Goal: Task Accomplishment & Management: Use online tool/utility

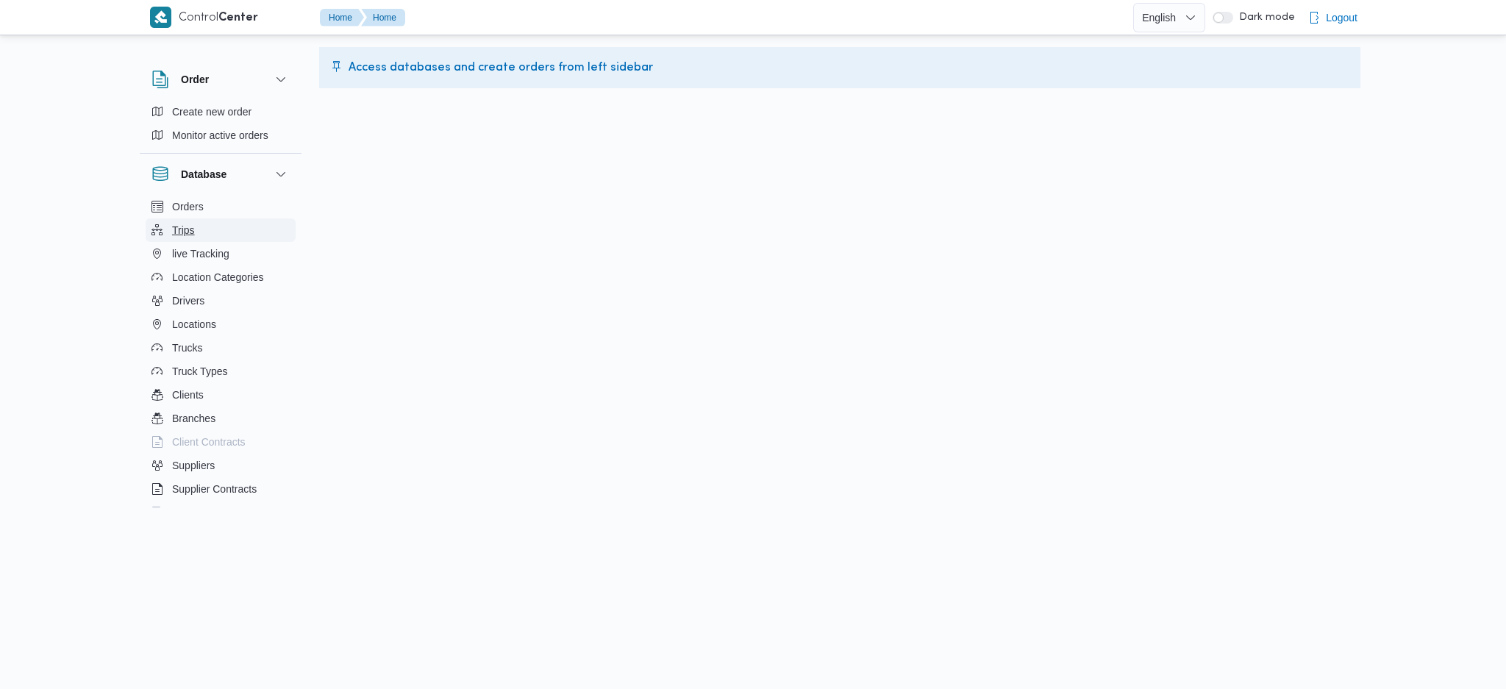
click at [185, 224] on span "Trips" at bounding box center [183, 230] width 23 height 18
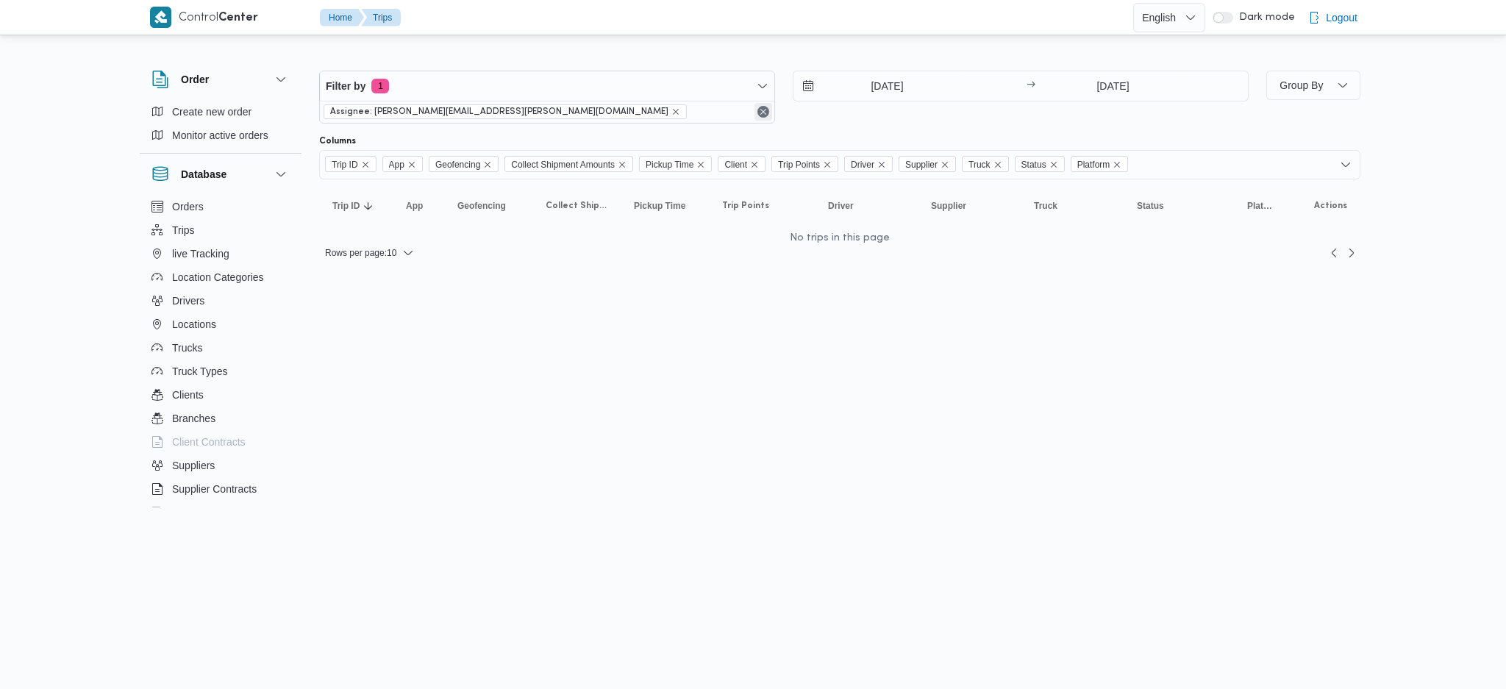
click at [763, 107] on div "Assignee: [PERSON_NAME][EMAIL_ADDRESS][PERSON_NAME][DOMAIN_NAME]" at bounding box center [547, 112] width 454 height 22
click at [763, 107] on button "Remove" at bounding box center [763, 112] width 18 height 18
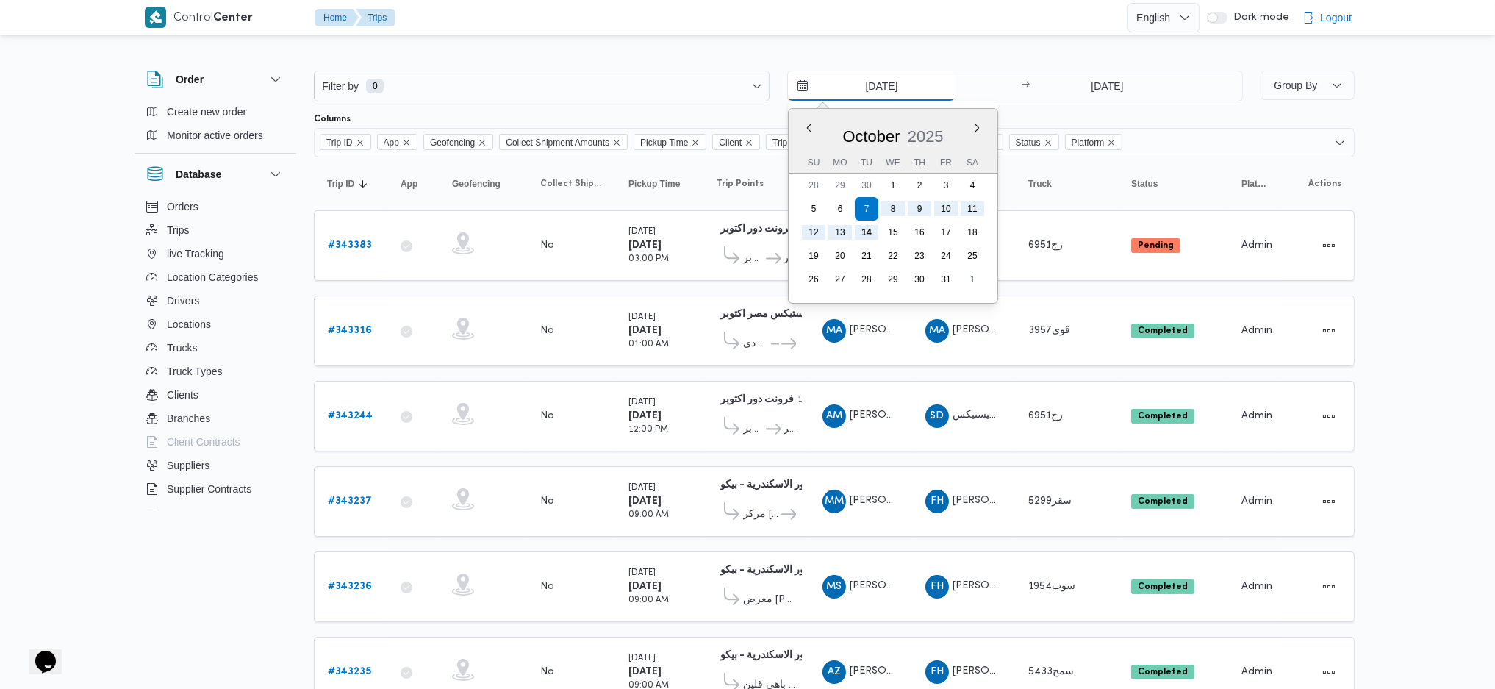
click at [942, 78] on input "[DATE]" at bounding box center [871, 85] width 167 height 29
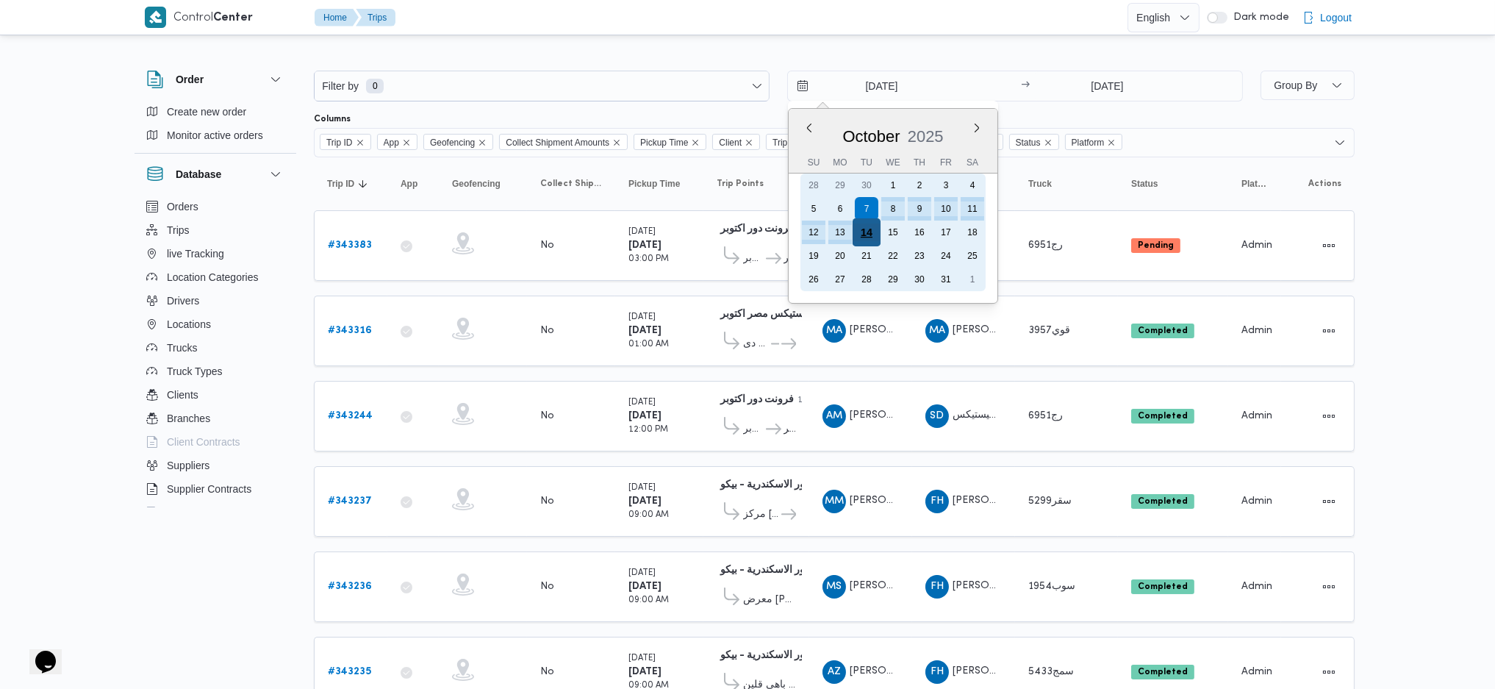
click at [868, 229] on div "14" at bounding box center [867, 232] width 28 height 28
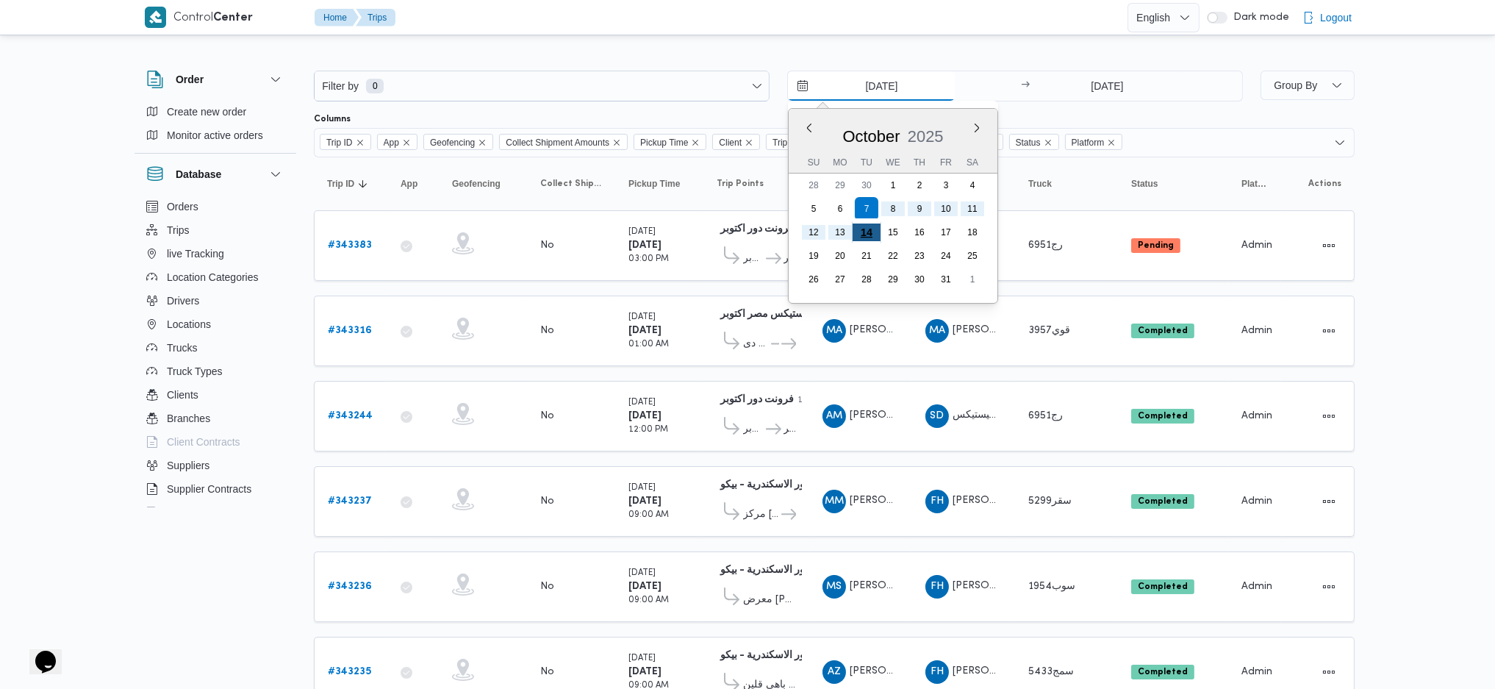
type input "[DATE]"
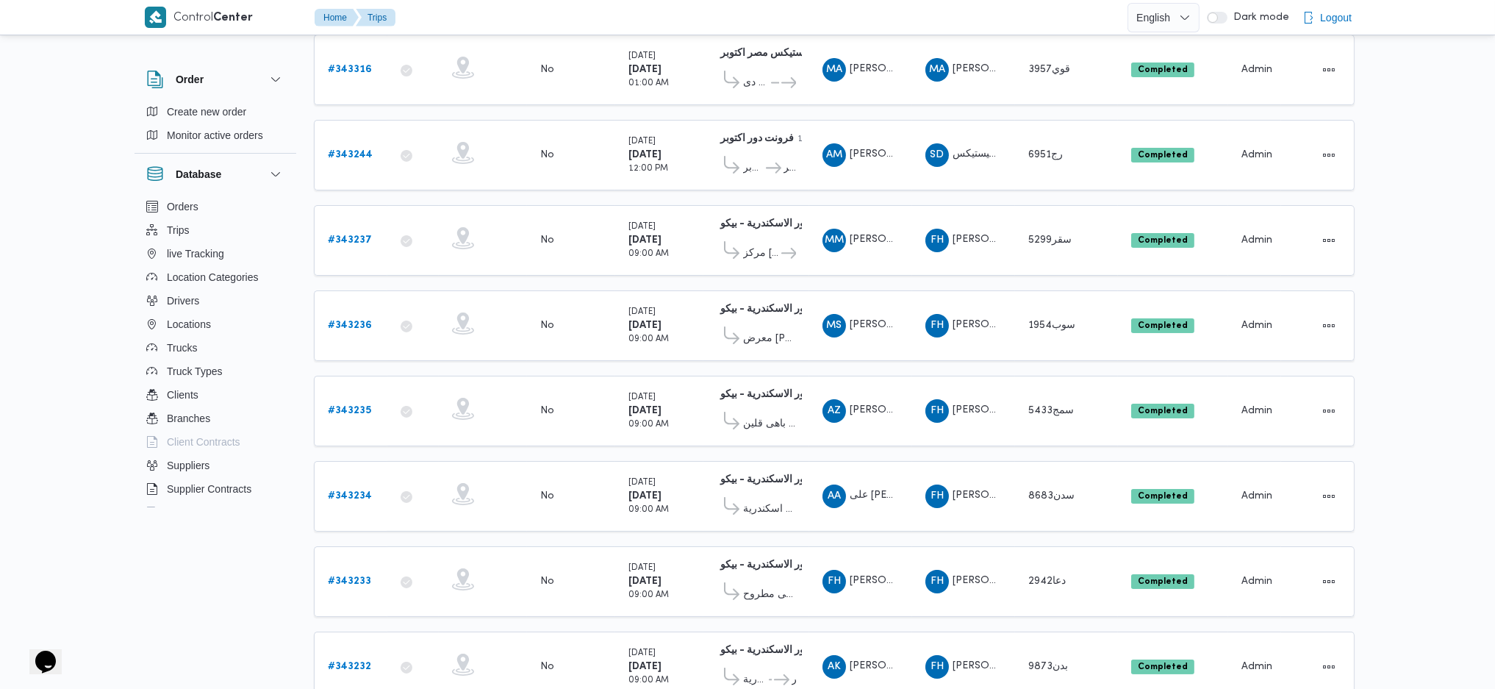
scroll to position [389, 0]
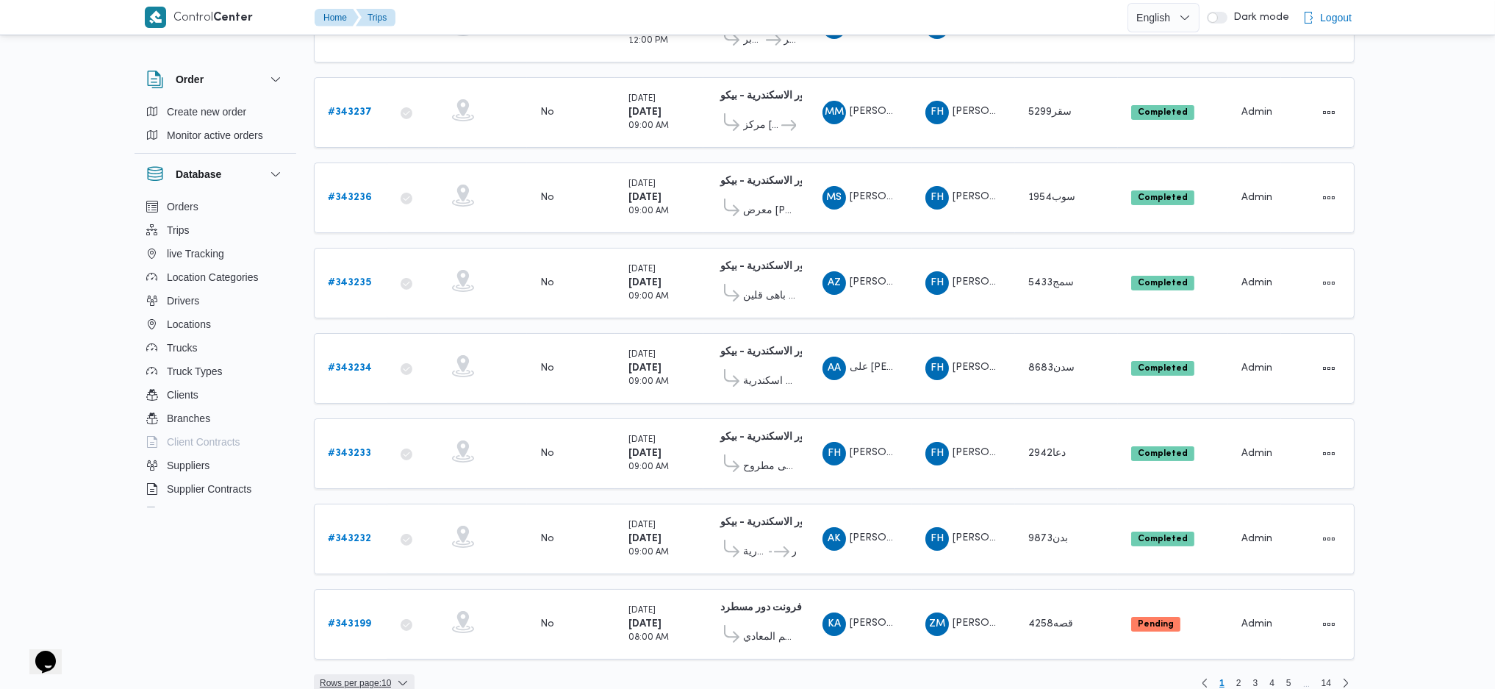
click at [360, 674] on span "Rows per page : 10" at bounding box center [355, 683] width 71 height 18
click at [376, 626] on span "20 rows" at bounding box center [383, 628] width 47 height 12
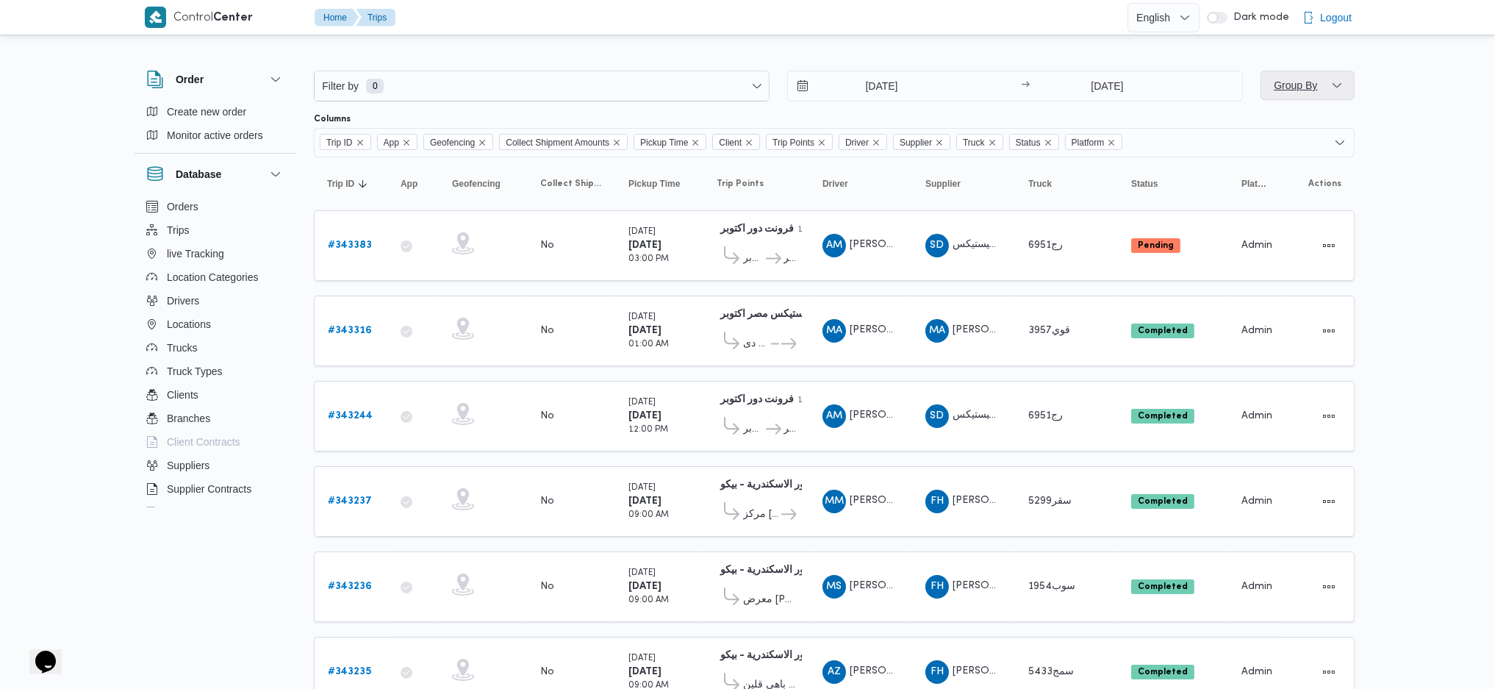
click at [1320, 89] on span "Group By" at bounding box center [1308, 85] width 82 height 29
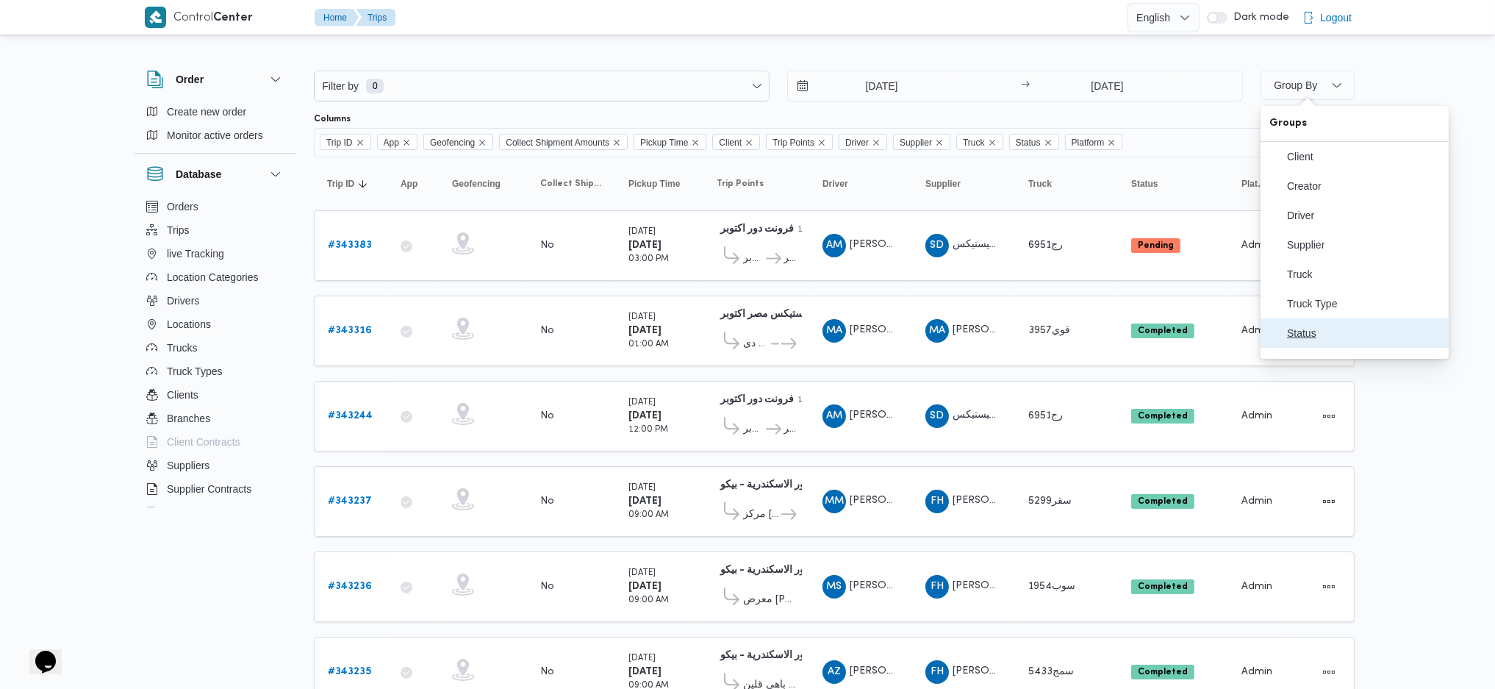
click at [1321, 339] on span "Status" at bounding box center [1363, 333] width 153 height 12
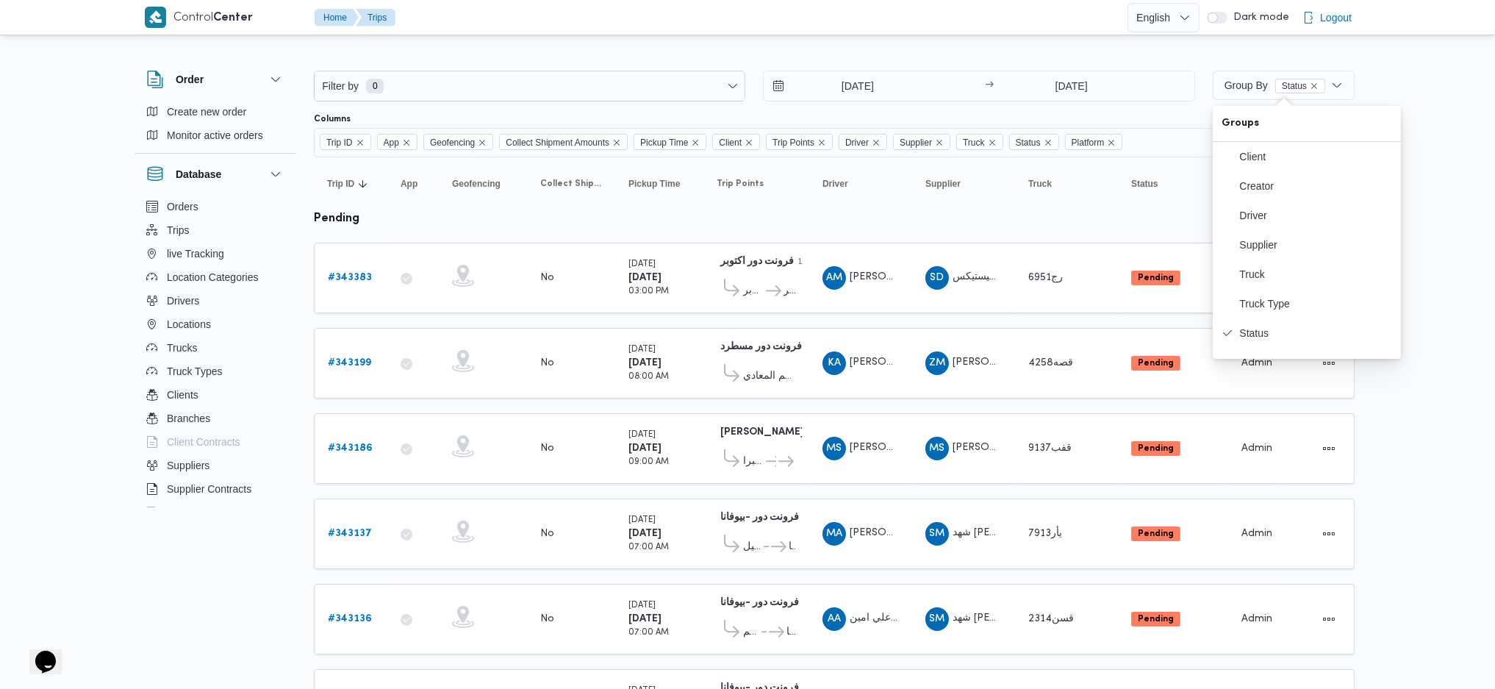
scroll to position [1254, 0]
